Goal: Information Seeking & Learning: Learn about a topic

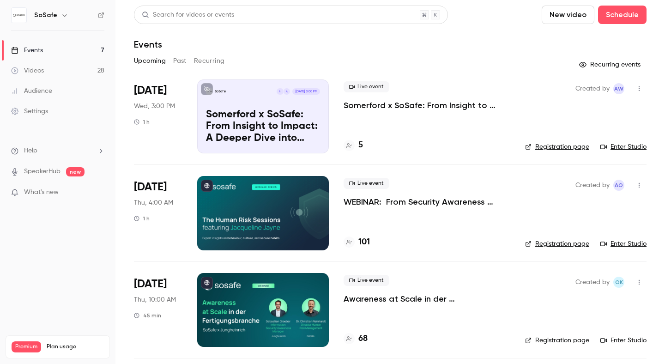
click at [181, 61] on button "Past" at bounding box center [179, 61] width 13 height 15
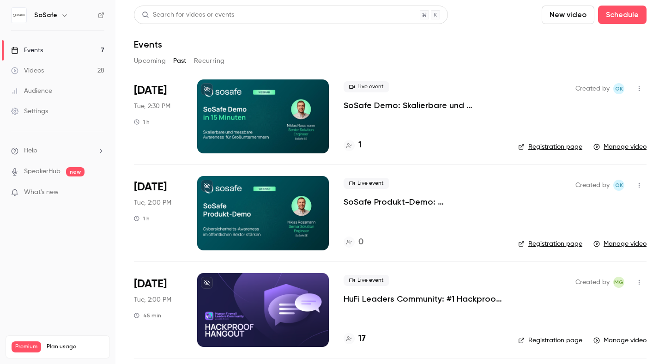
click at [212, 62] on button "Recurring" at bounding box center [209, 61] width 31 height 15
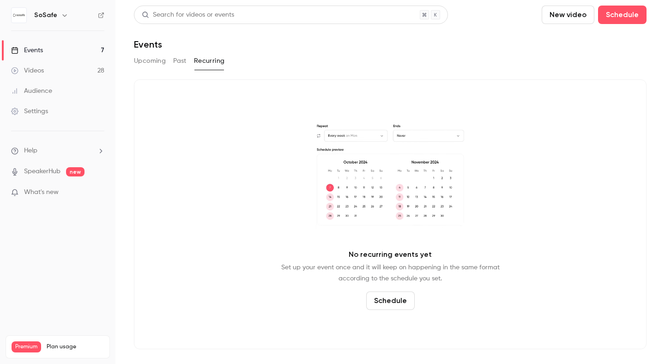
click at [32, 76] on link "Videos 28" at bounding box center [57, 70] width 115 height 20
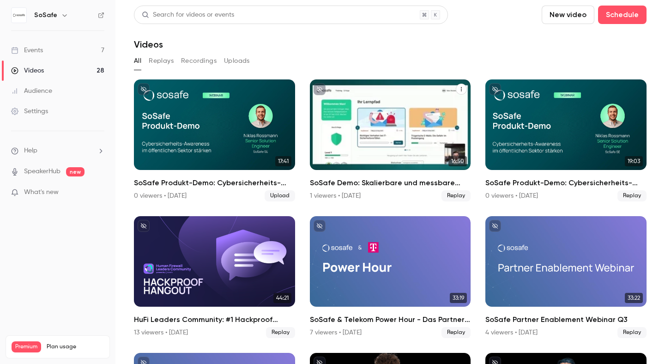
click at [350, 125] on div "SoSafe Demo: Skalierbare und messbare Awareness für Großunternehmen" at bounding box center [390, 124] width 161 height 91
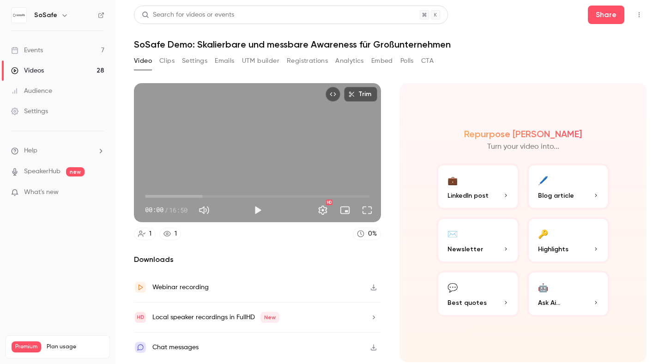
click at [430, 62] on button "CTA" at bounding box center [427, 61] width 12 height 15
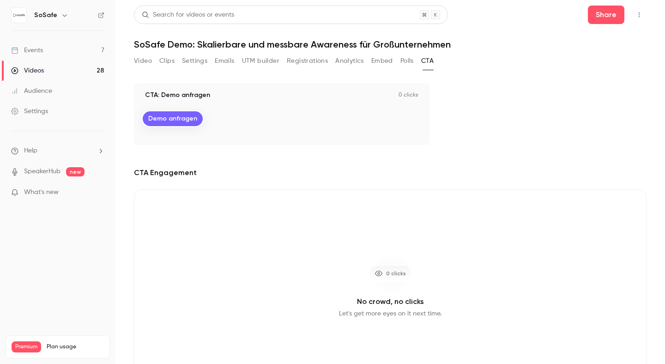
click at [409, 62] on button "Polls" at bounding box center [406, 61] width 13 height 15
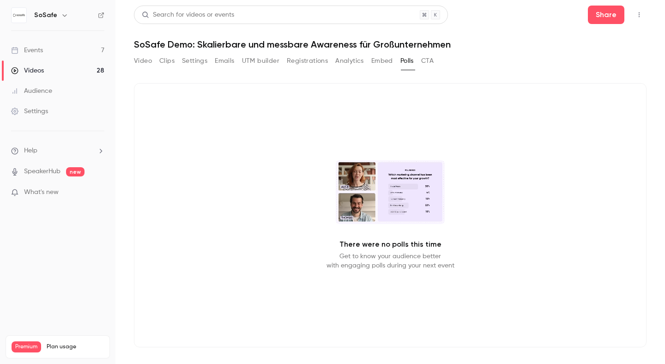
click at [226, 61] on button "Emails" at bounding box center [224, 61] width 19 height 15
